Goal: Task Accomplishment & Management: Use online tool/utility

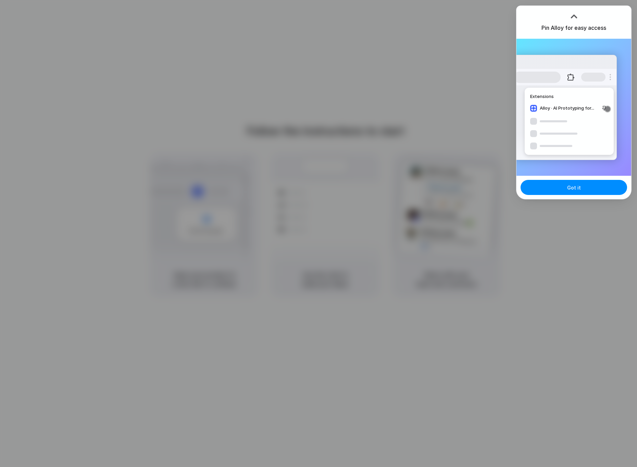
click at [526, 22] on div "Pin Alloy for easy access" at bounding box center [573, 22] width 115 height 33
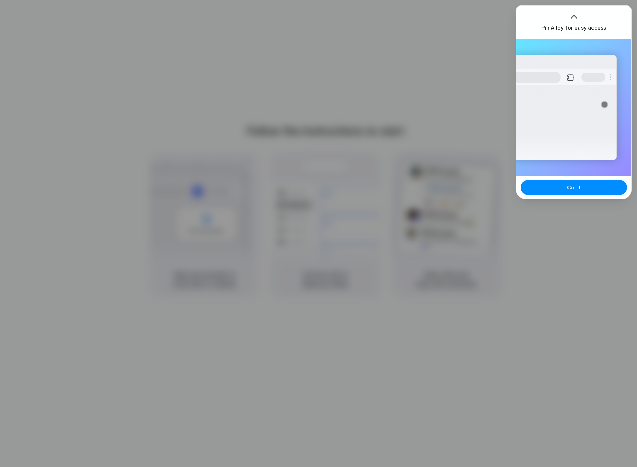
click at [531, 14] on div "Pin Alloy for easy access" at bounding box center [573, 22] width 115 height 33
click at [575, 188] on span "Got it" at bounding box center [574, 187] width 14 height 7
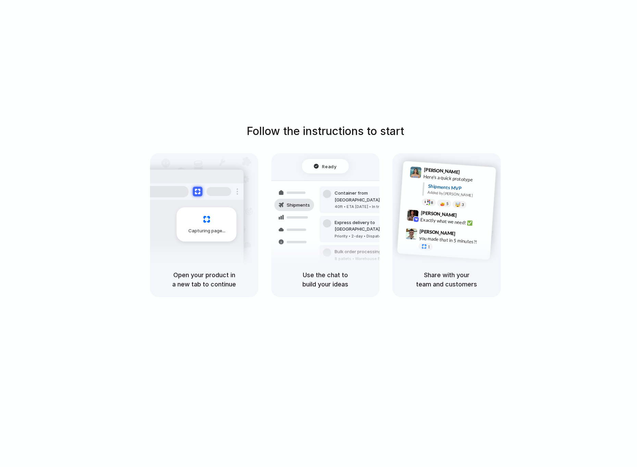
click at [545, 104] on div "Follow the instructions to start Capturing page Open your product in a new tab …" at bounding box center [325, 240] width 651 height 480
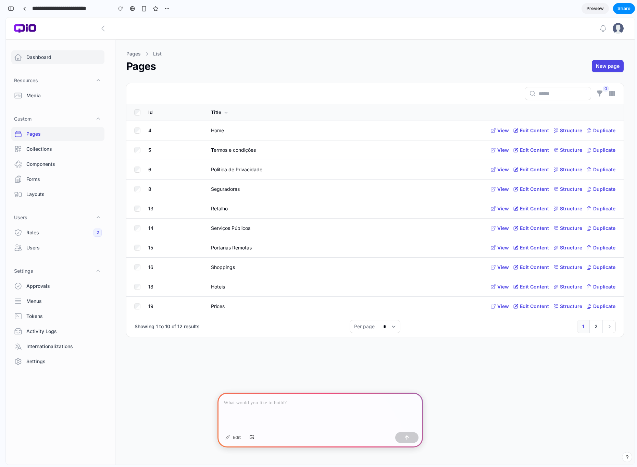
click at [51, 59] on span "Dashboard" at bounding box center [63, 57] width 75 height 7
click at [296, 409] on div at bounding box center [319, 410] width 205 height 37
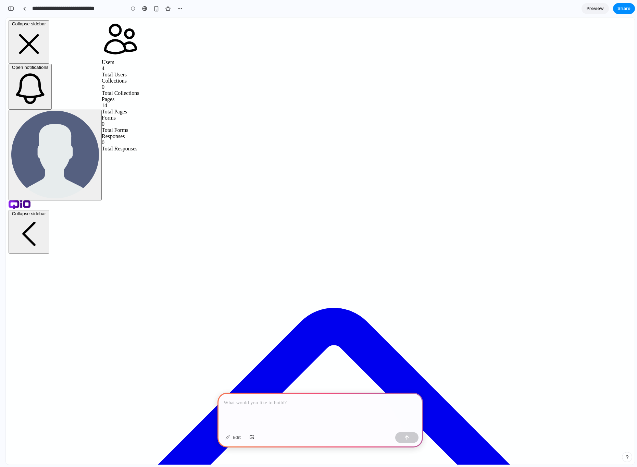
click at [280, 407] on div at bounding box center [319, 410] width 205 height 37
click at [409, 437] on div "button" at bounding box center [406, 437] width 5 height 5
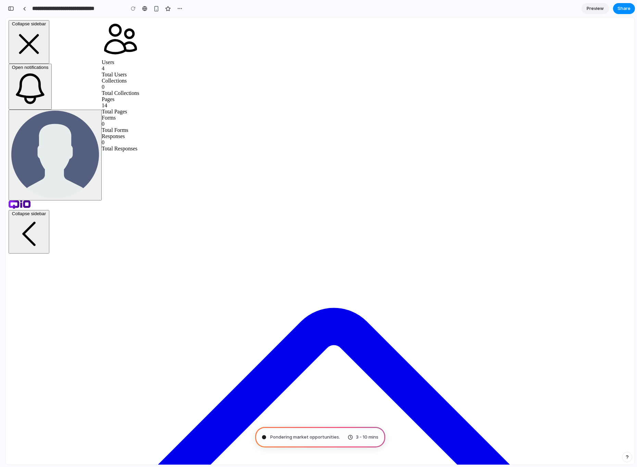
type input "**********"
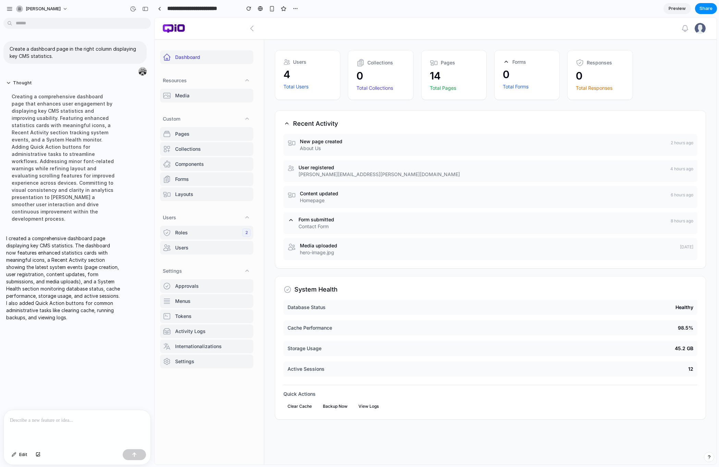
click at [217, 392] on nav "Dashboard Resources Media Custom Pages Collections Components Forms Layouts Use…" at bounding box center [209, 251] width 110 height 425
click at [286, 123] on icon at bounding box center [286, 123] width 3 height 2
click at [285, 124] on icon at bounding box center [286, 123] width 3 height 2
click at [305, 123] on h3 "Recent Activity" at bounding box center [315, 124] width 45 height 10
click at [305, 145] on p "About Us" at bounding box center [483, 148] width 366 height 7
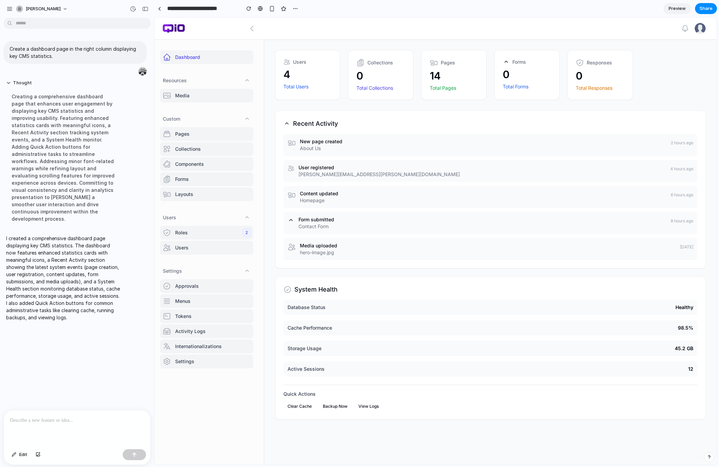
click at [301, 405] on button "Clear Cache" at bounding box center [299, 406] width 33 height 10
click at [442, 431] on div "No notifications Please check again later. Administrator CMS Sign out Users 4 T…" at bounding box center [435, 240] width 562 height 447
click at [199, 382] on nav "Dashboard Resources Media Custom Pages Collections Components Forms Layouts Use…" at bounding box center [209, 251] width 110 height 425
click at [252, 29] on icon "button" at bounding box center [252, 28] width 8 height 8
click at [146, 8] on div "button" at bounding box center [145, 9] width 6 height 5
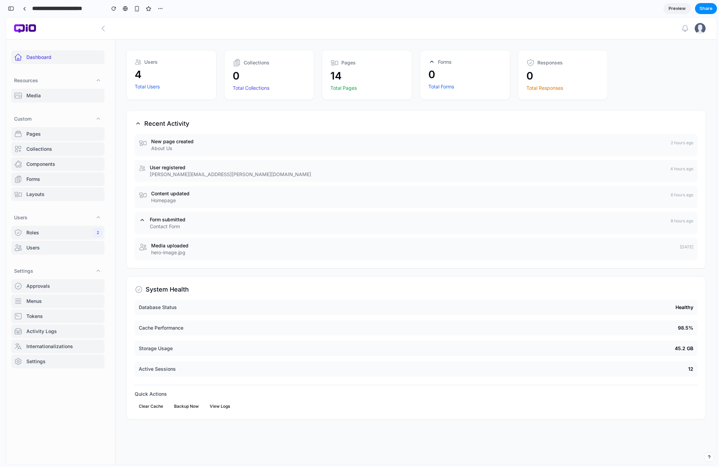
click at [160, 372] on span "Active Sessions" at bounding box center [157, 368] width 37 height 7
click at [12, 7] on div "button" at bounding box center [11, 8] width 6 height 5
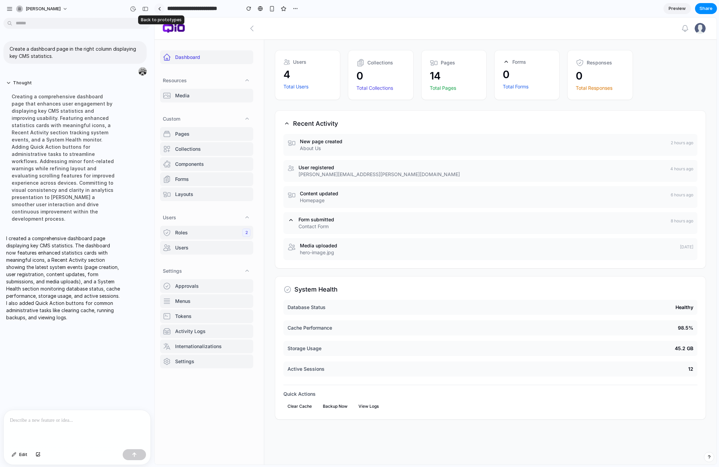
click at [160, 7] on div at bounding box center [159, 9] width 3 height 4
